Goal: Task Accomplishment & Management: Use online tool/utility

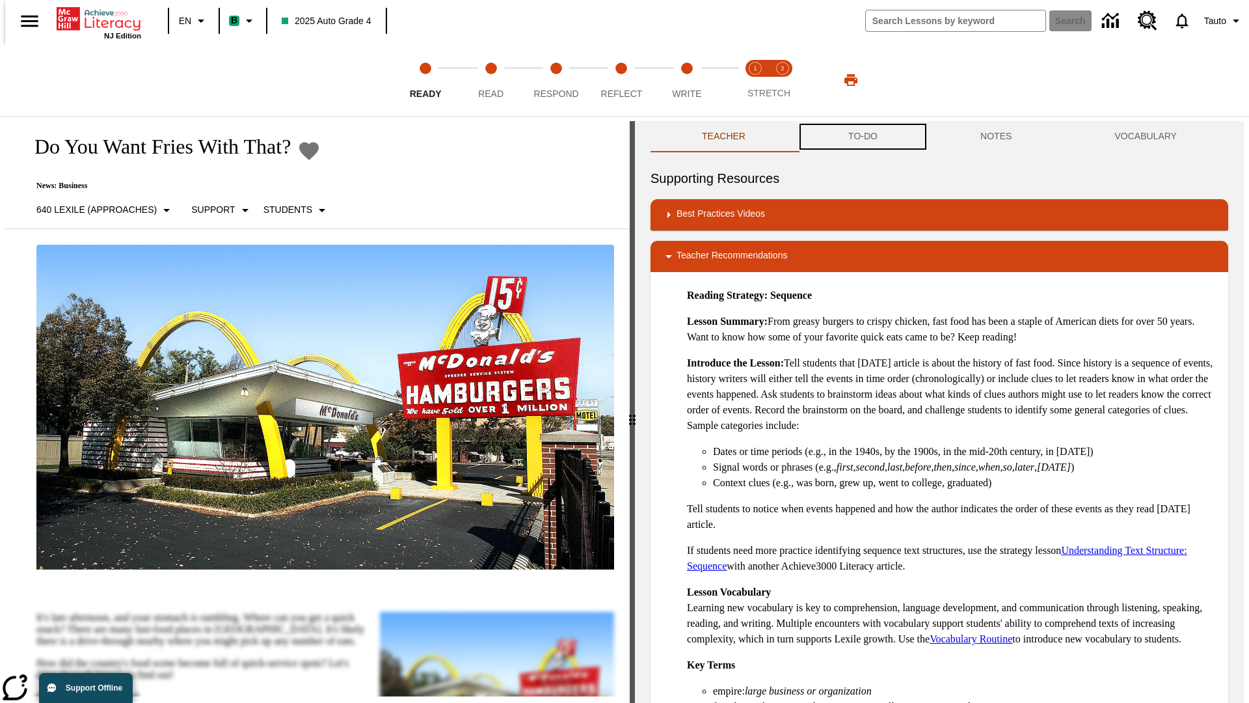
click at [862, 137] on button "TO-DO" at bounding box center [863, 136] width 132 height 31
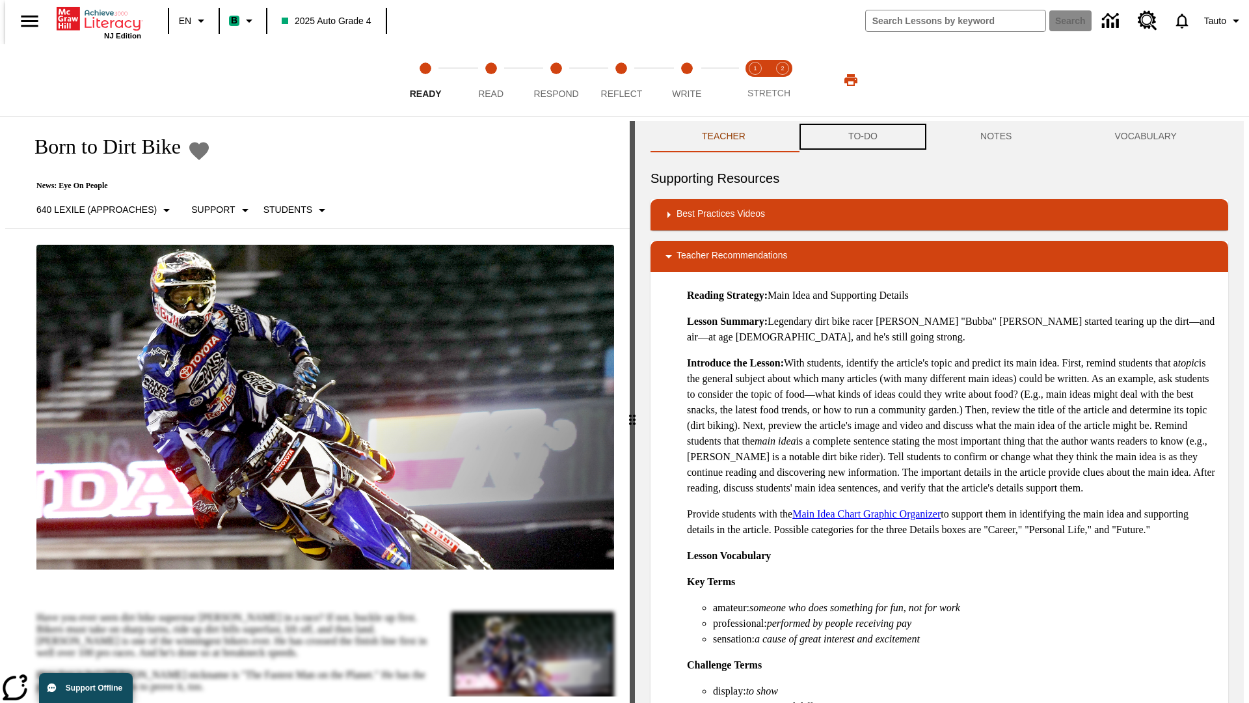
click at [862, 137] on button "TO-DO" at bounding box center [863, 136] width 132 height 31
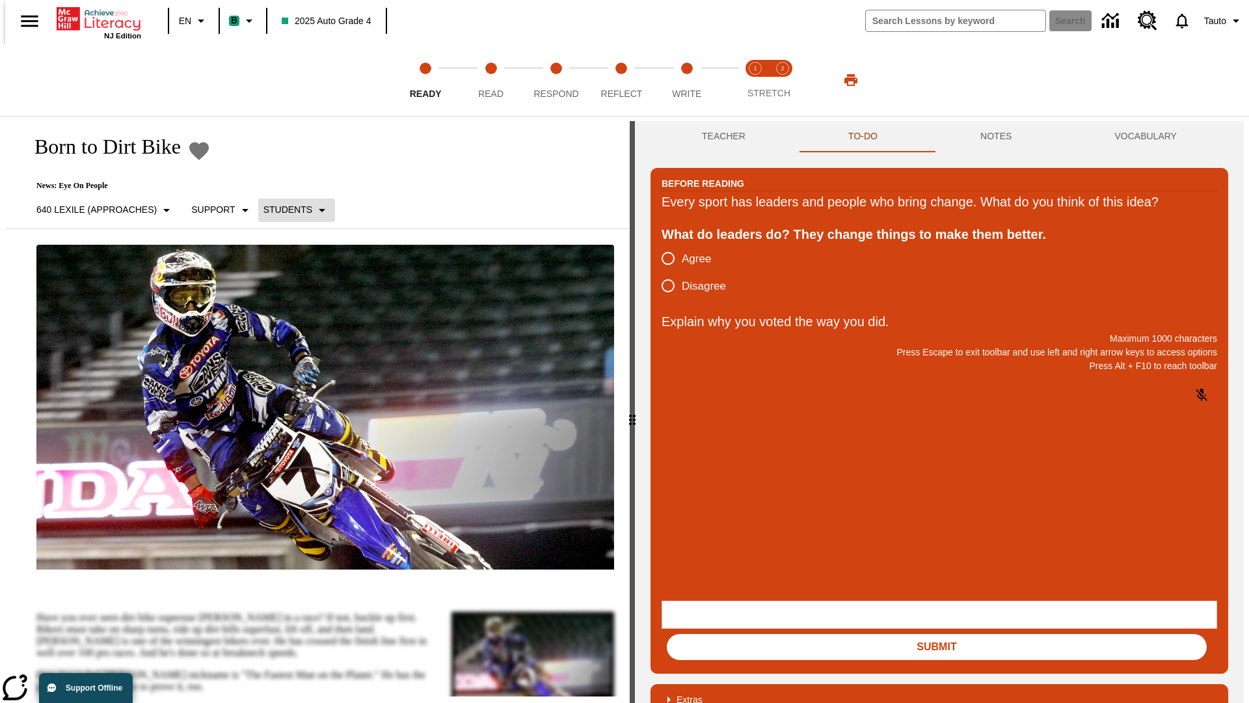
click at [289, 210] on p "Students" at bounding box center [288, 210] width 49 height 14
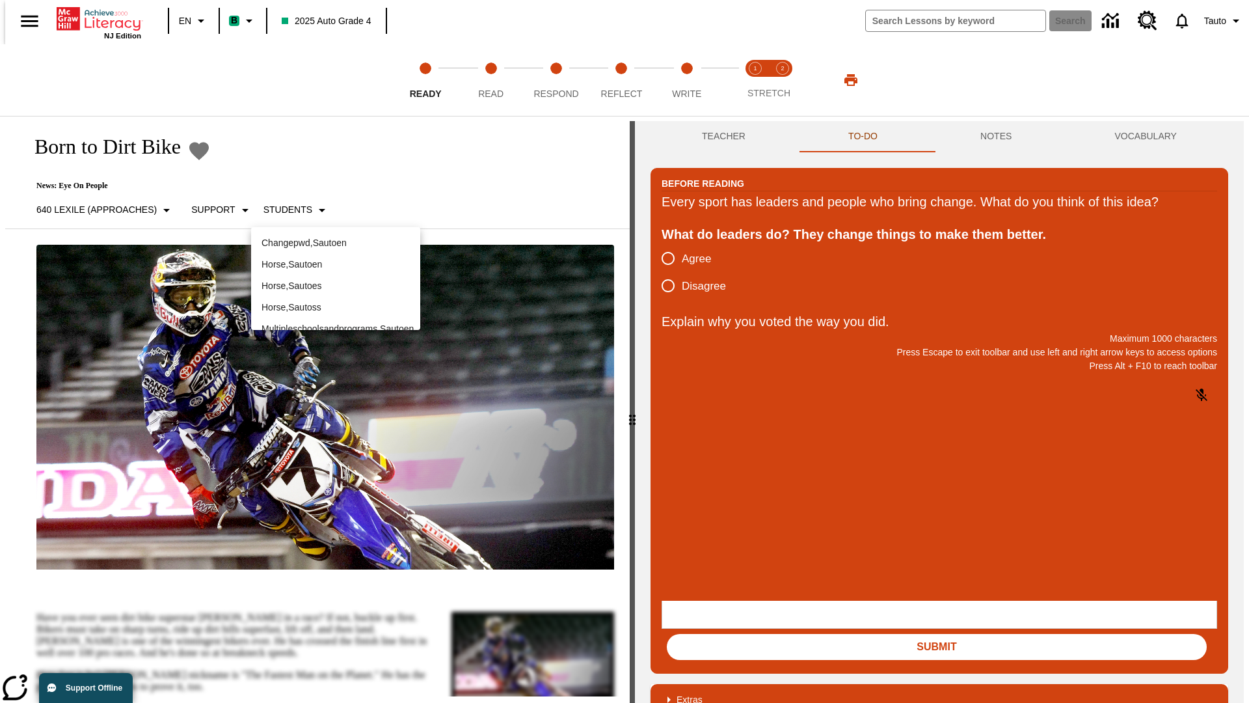
click at [336, 258] on p "Horse , Sautoen" at bounding box center [336, 265] width 148 height 14
